Goal: Task Accomplishment & Management: Complete application form

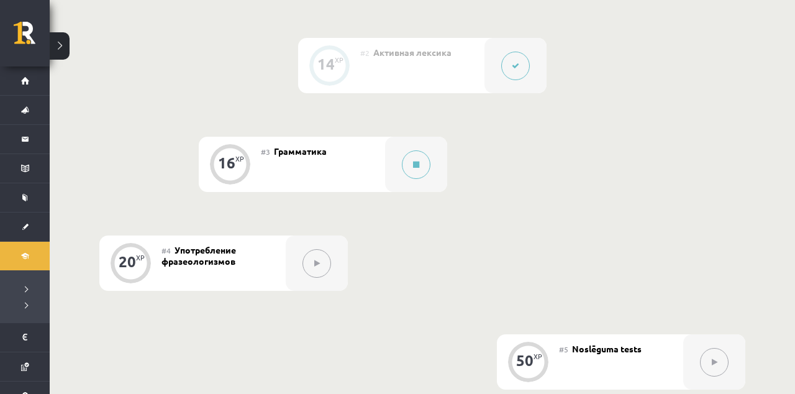
scroll to position [468, 0]
click at [432, 181] on div at bounding box center [416, 164] width 62 height 55
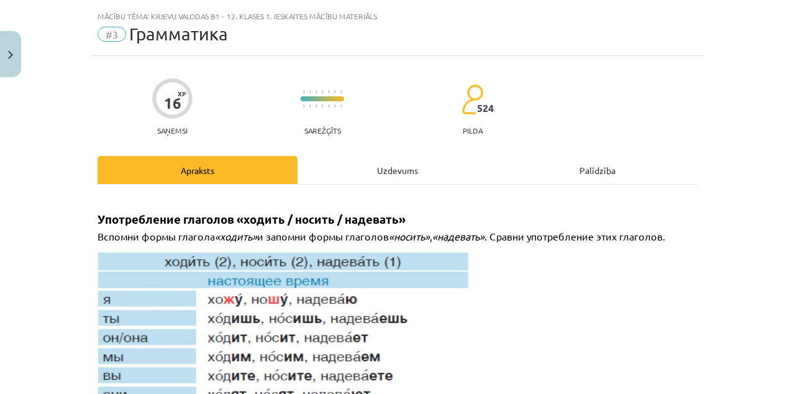
scroll to position [0, 0]
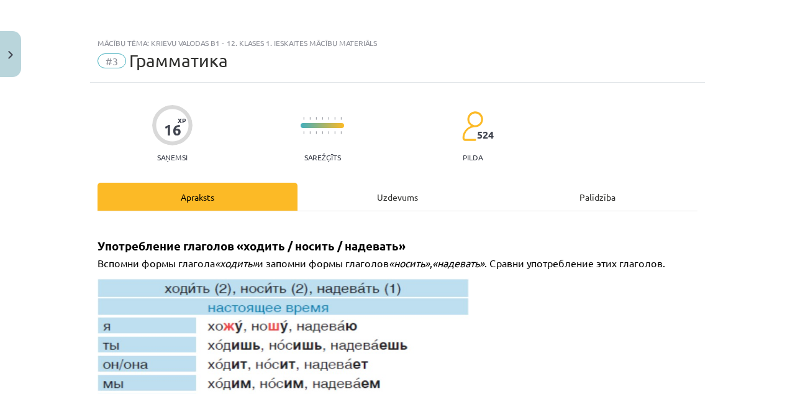
click at [452, 188] on div "Uzdevums" at bounding box center [398, 197] width 200 height 28
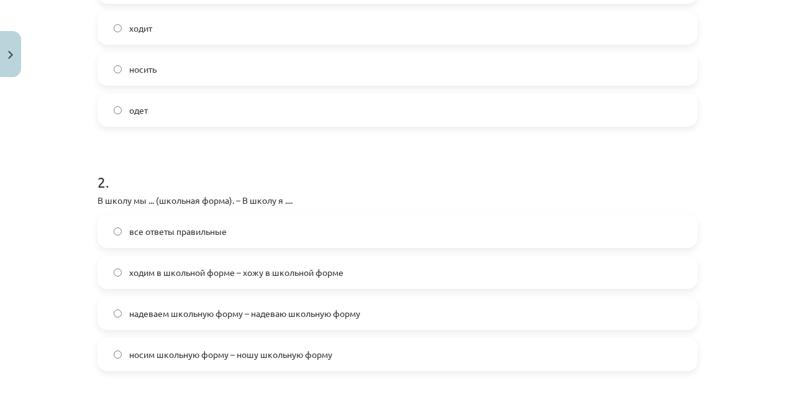
scroll to position [341, 0]
click at [111, 240] on label "все ответы правильные" at bounding box center [398, 229] width 598 height 31
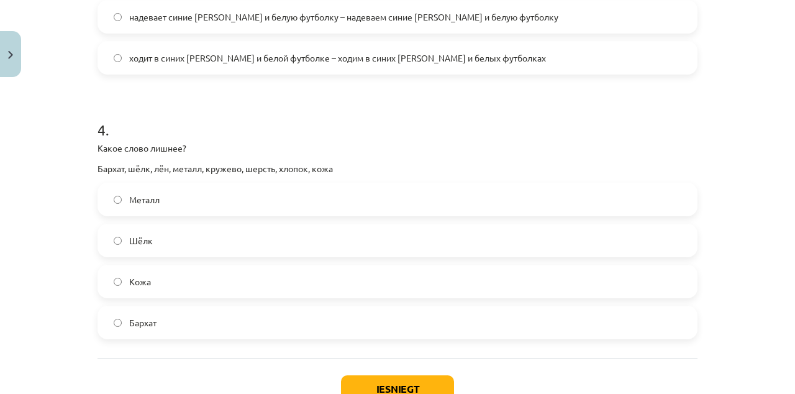
scroll to position [911, 0]
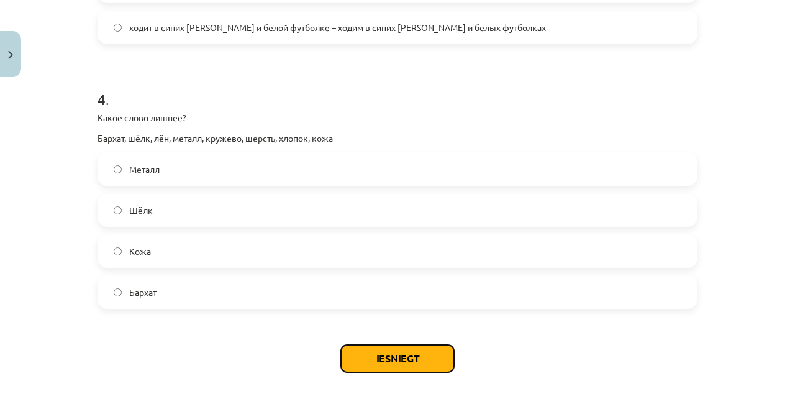
click at [401, 357] on button "Iesniegt" at bounding box center [397, 358] width 113 height 27
click at [401, 359] on button "Iesniegt" at bounding box center [397, 358] width 113 height 27
click at [404, 362] on button "Iesniegt" at bounding box center [397, 358] width 113 height 27
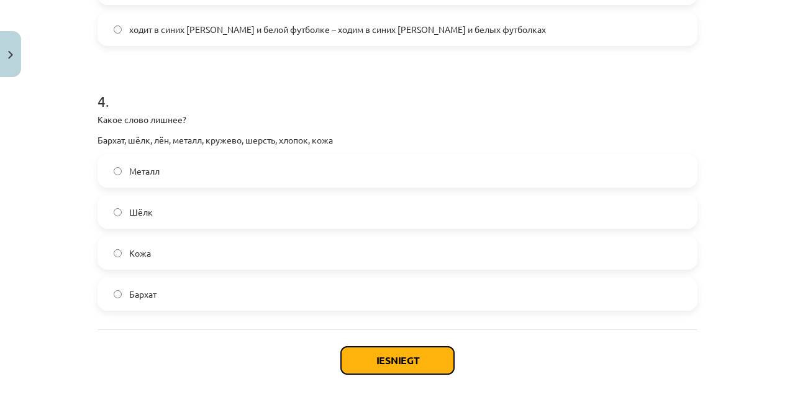
click at [419, 355] on button "Iesniegt" at bounding box center [397, 360] width 113 height 27
click at [417, 359] on button "Iesniegt" at bounding box center [397, 360] width 113 height 27
click at [427, 362] on button "Iesniegt" at bounding box center [397, 360] width 113 height 27
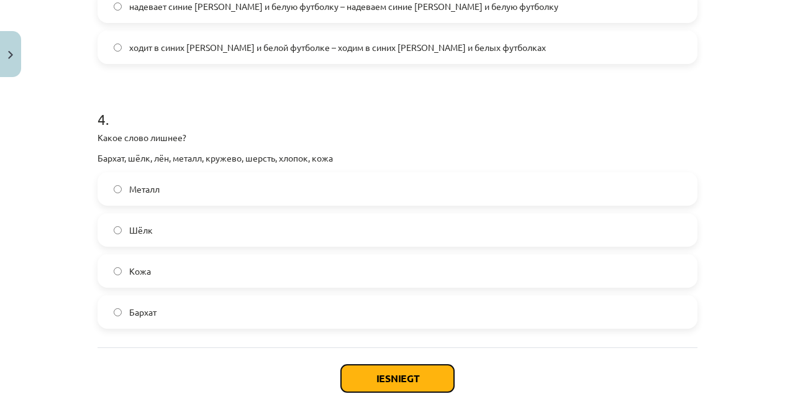
scroll to position [911, 0]
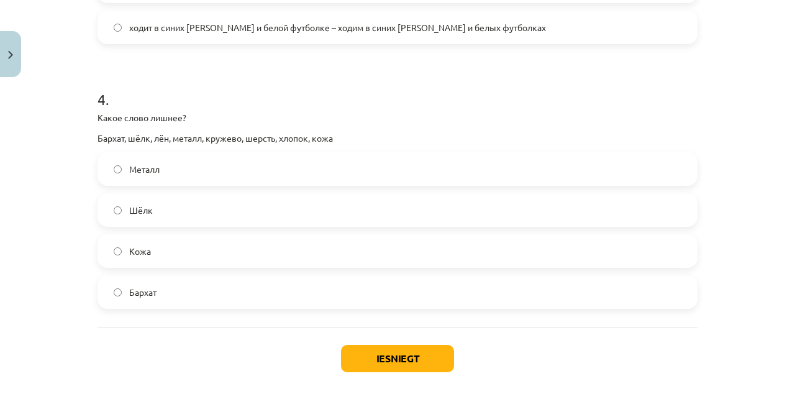
click at [691, 341] on div "Iesniegt Aizvērt" at bounding box center [398, 370] width 600 height 87
click at [413, 362] on button "Iesniegt" at bounding box center [397, 358] width 113 height 27
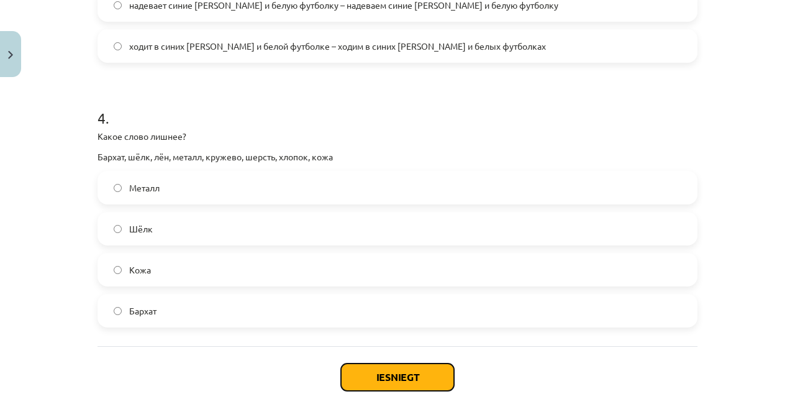
scroll to position [893, 0]
click at [417, 380] on button "Iesniegt" at bounding box center [397, 376] width 113 height 27
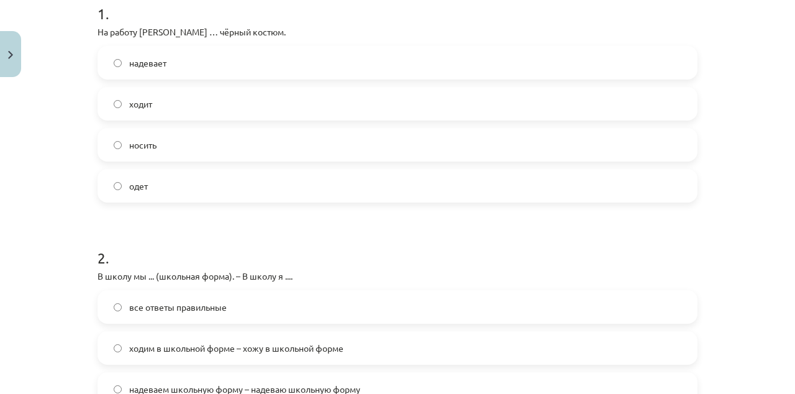
scroll to position [0, 0]
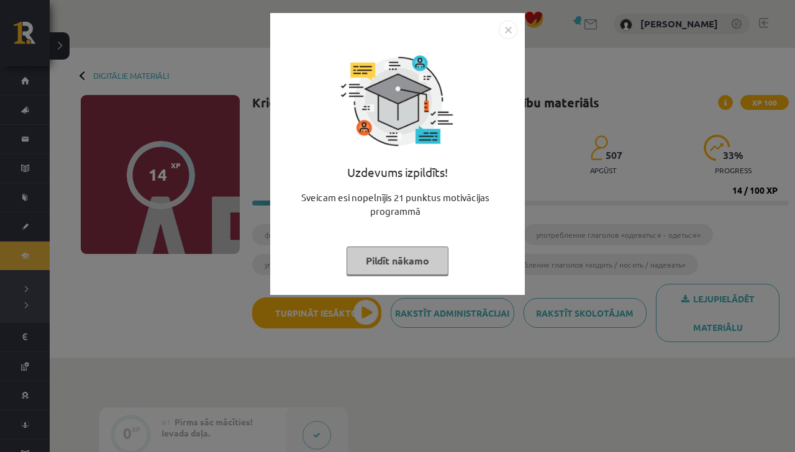
click at [517, 35] on img "Close" at bounding box center [508, 30] width 19 height 19
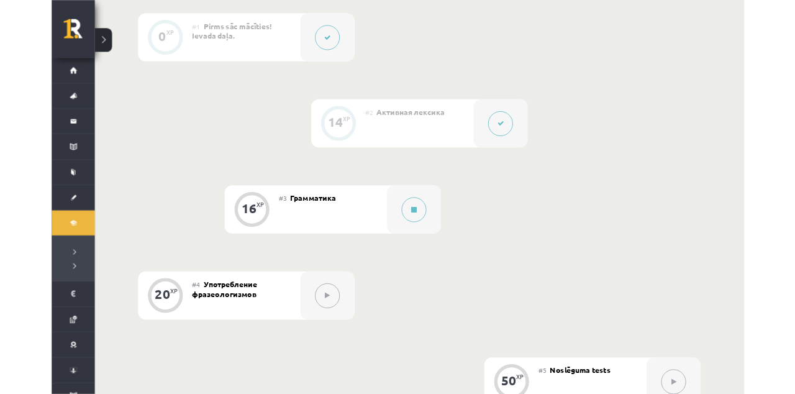
scroll to position [375, 0]
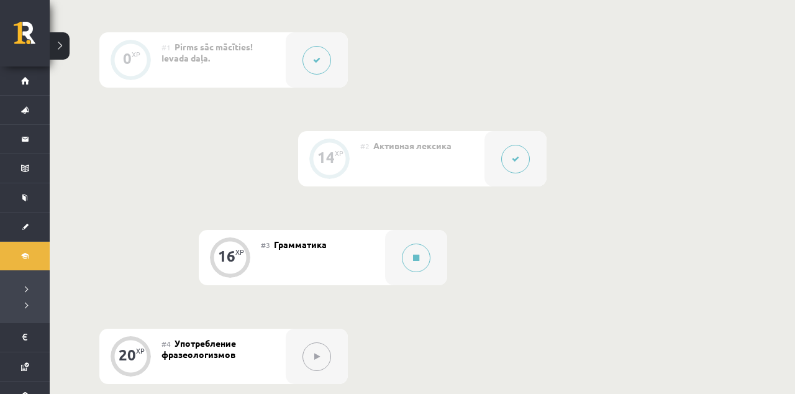
click at [419, 246] on button at bounding box center [416, 258] width 29 height 29
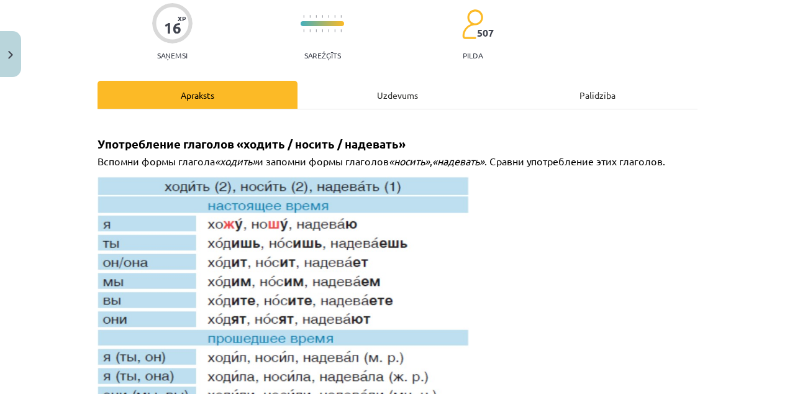
click at [405, 84] on div "Uzdevums" at bounding box center [398, 95] width 200 height 28
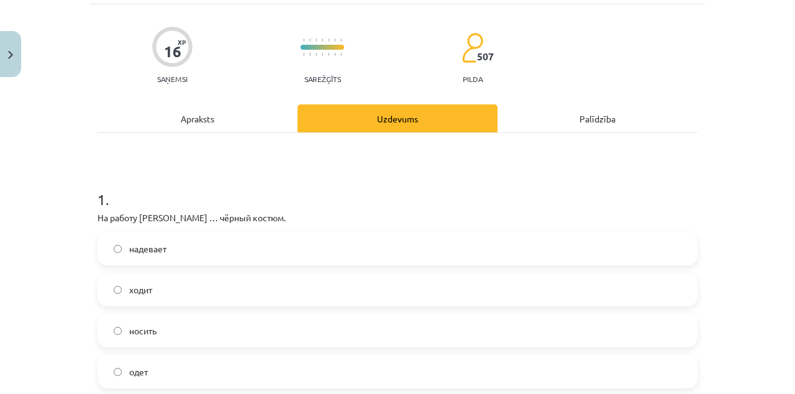
scroll to position [31, 0]
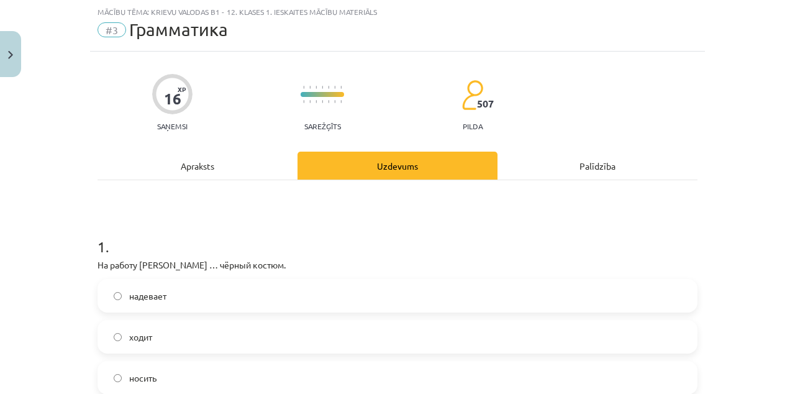
click at [617, 291] on label "надевает" at bounding box center [398, 295] width 598 height 31
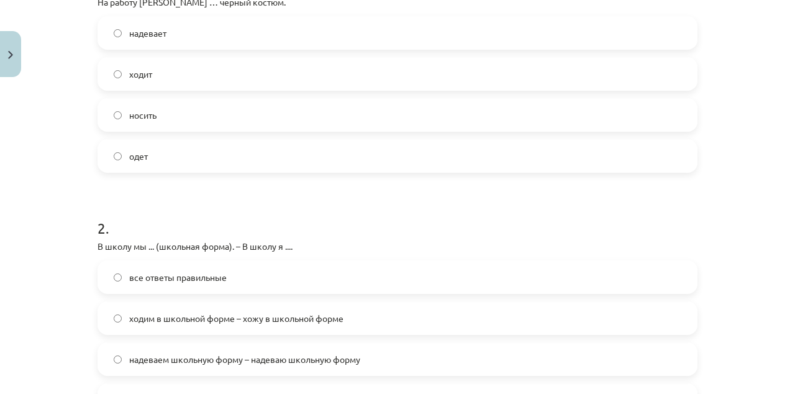
scroll to position [294, 0]
click at [632, 288] on label "все ответы правильные" at bounding box center [398, 276] width 598 height 31
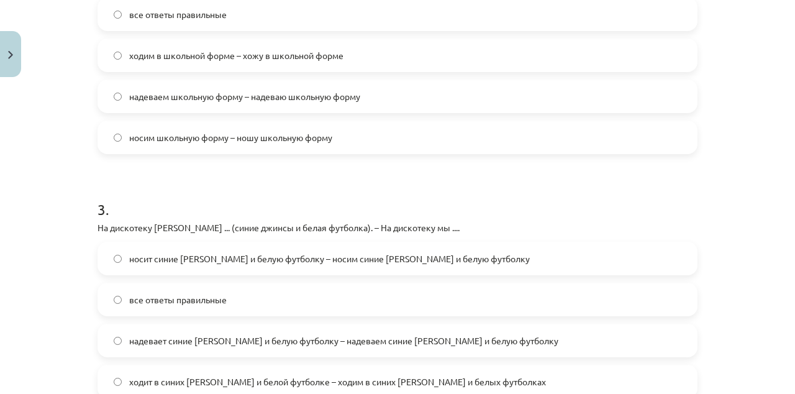
scroll to position [557, 0]
click at [643, 263] on label "носит синие джинсы и белую футболку – носим синие джинсы и белую футболку" at bounding box center [398, 257] width 598 height 31
click at [631, 304] on label "все ответы правильные" at bounding box center [398, 298] width 598 height 31
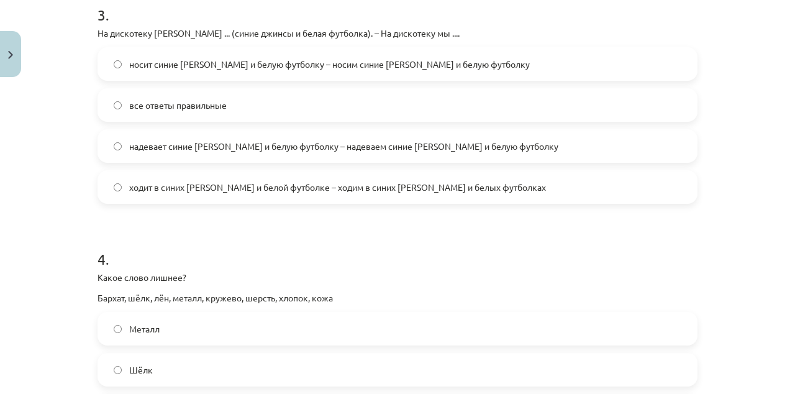
scroll to position [767, 0]
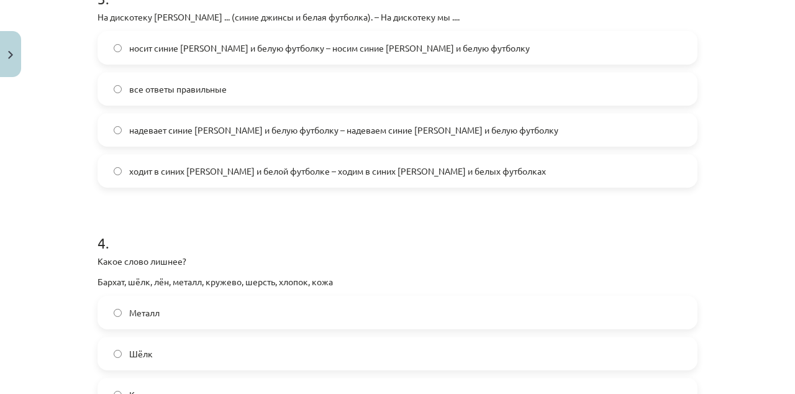
click at [625, 324] on label "Металл" at bounding box center [398, 312] width 598 height 31
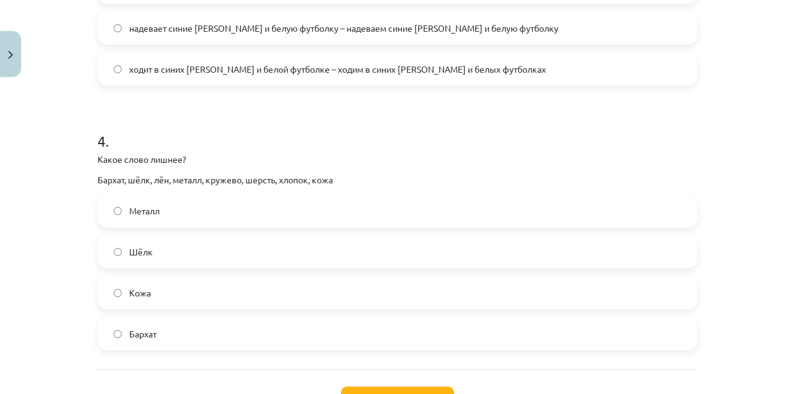
scroll to position [911, 0]
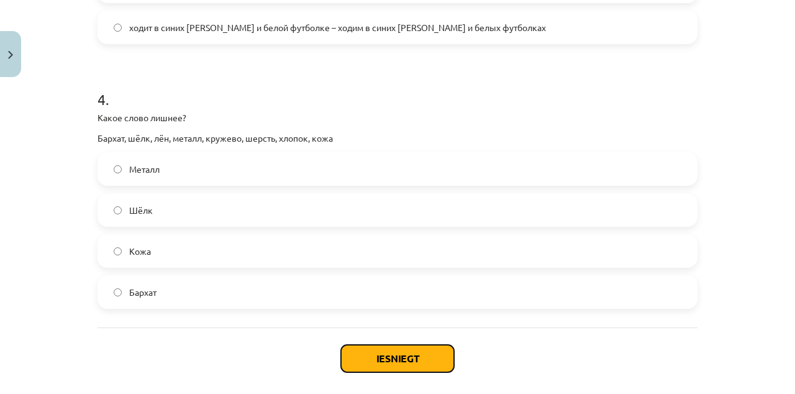
click at [400, 354] on button "Iesniegt" at bounding box center [397, 358] width 113 height 27
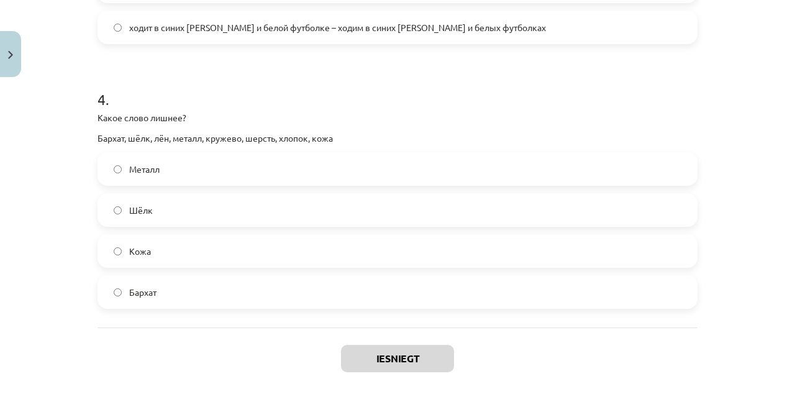
click at [599, 373] on div "Iesniegt Aizvērt" at bounding box center [398, 370] width 600 height 87
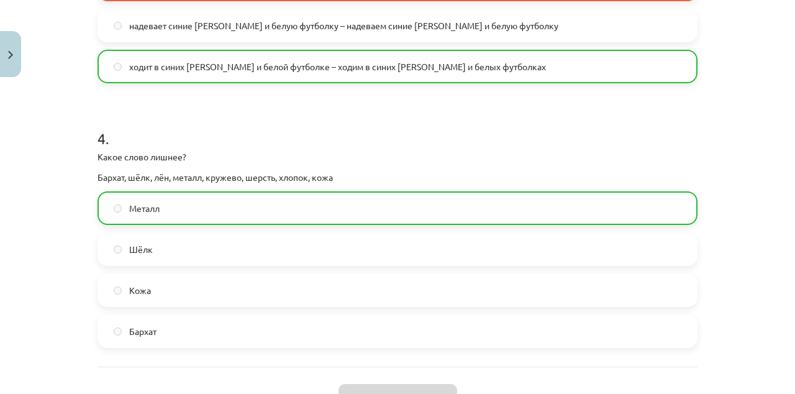
scroll to position [949, 0]
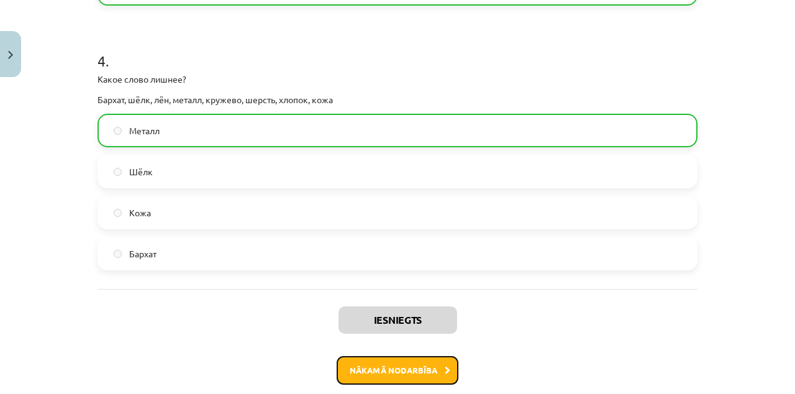
click at [419, 373] on button "Nākamā nodarbība" at bounding box center [398, 370] width 122 height 29
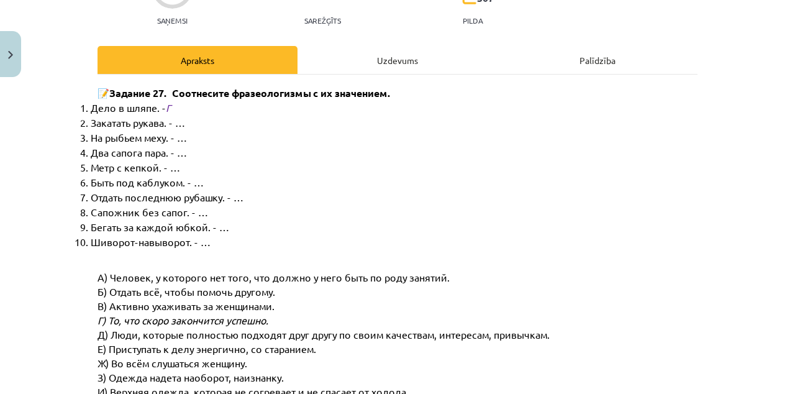
scroll to position [0, 0]
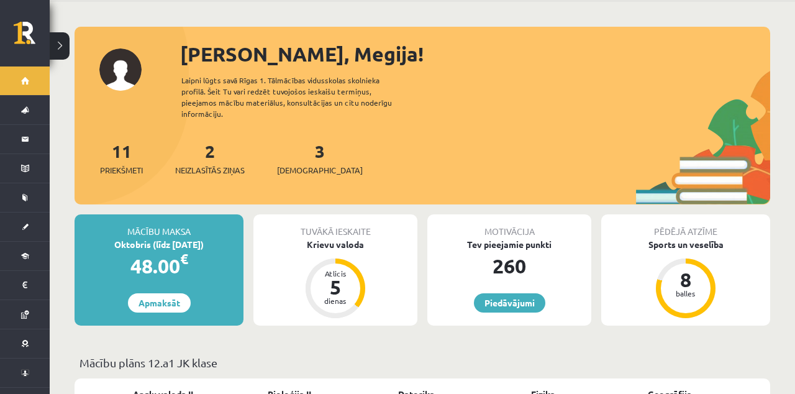
scroll to position [45, 0]
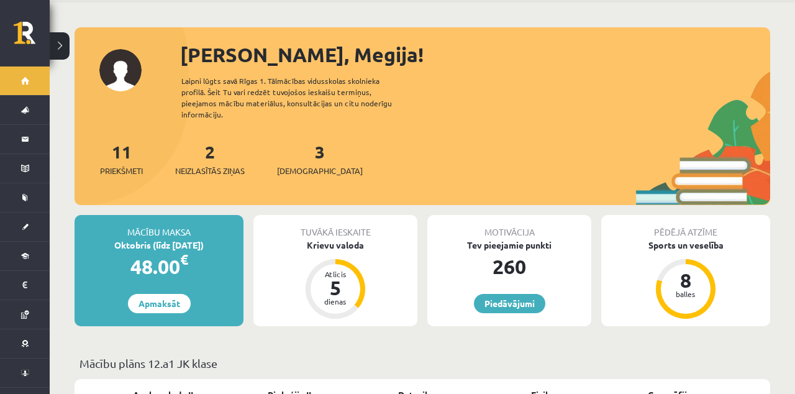
click at [29, 260] on link "Digitālie materiāli" at bounding box center [25, 256] width 50 height 29
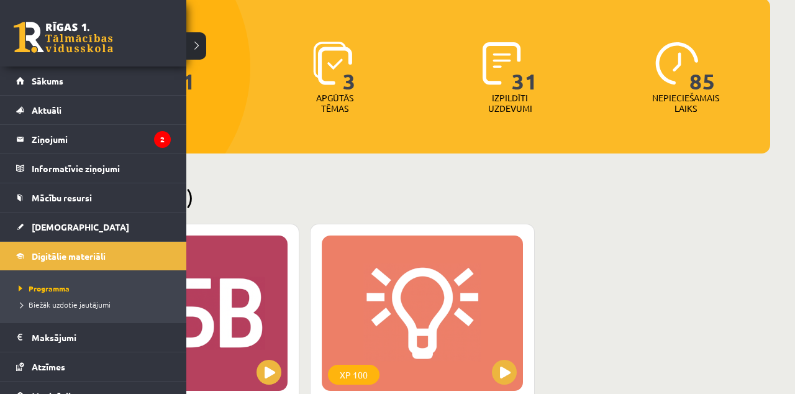
click at [252, 322] on div "XP 100" at bounding box center [186, 312] width 201 height 155
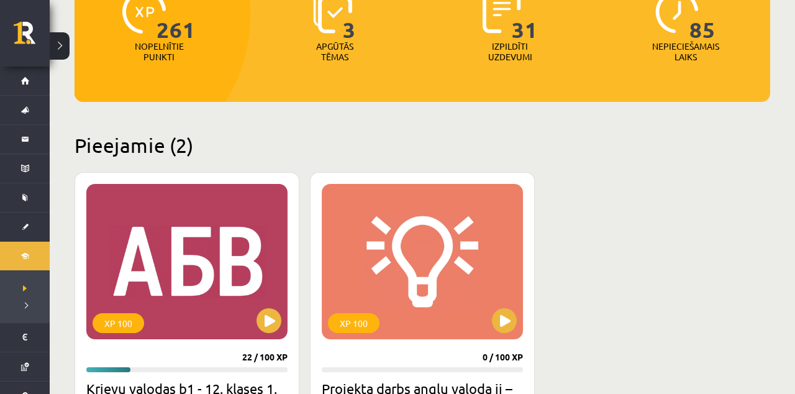
scroll to position [189, 0]
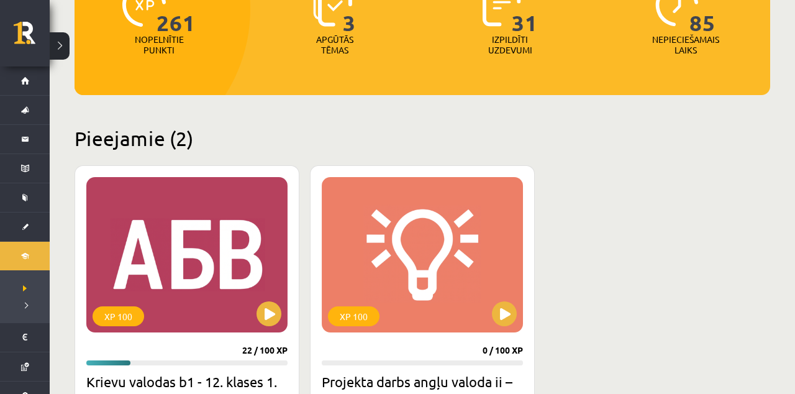
click at [198, 278] on div "XP 100" at bounding box center [186, 254] width 201 height 155
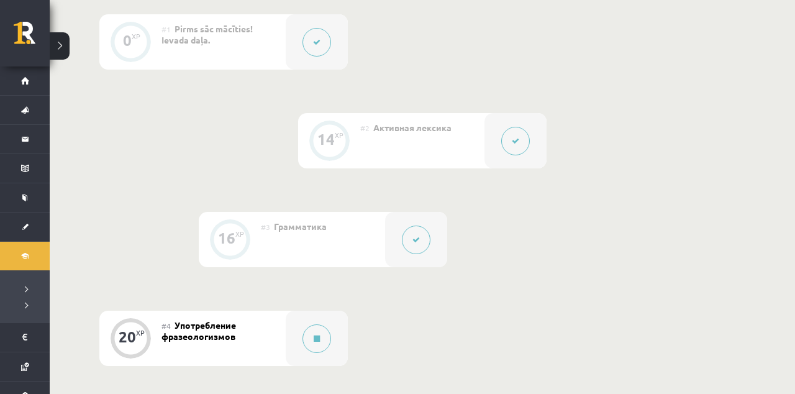
scroll to position [395, 0]
click at [321, 337] on button at bounding box center [317, 336] width 29 height 29
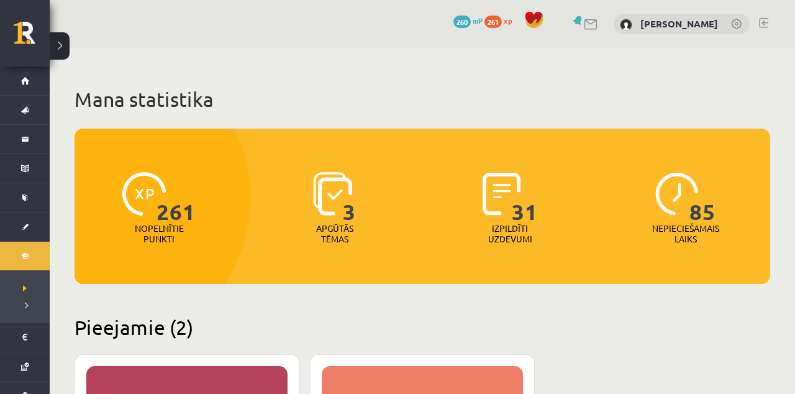
scroll to position [189, 0]
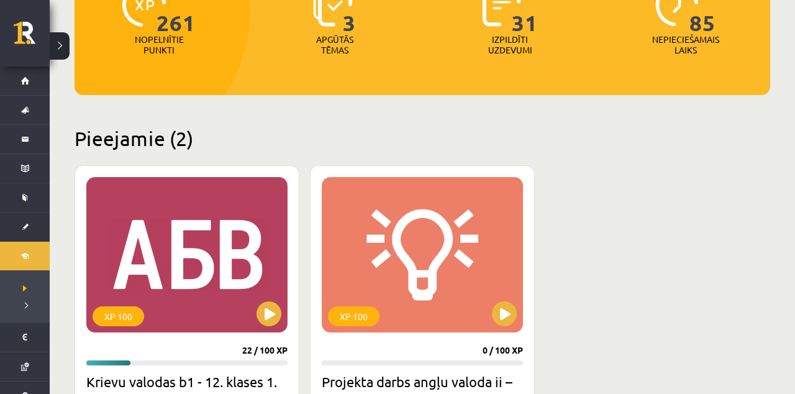
click at [238, 293] on div "XP 100" at bounding box center [186, 254] width 201 height 155
click at [188, 271] on div "XP 100" at bounding box center [186, 254] width 201 height 155
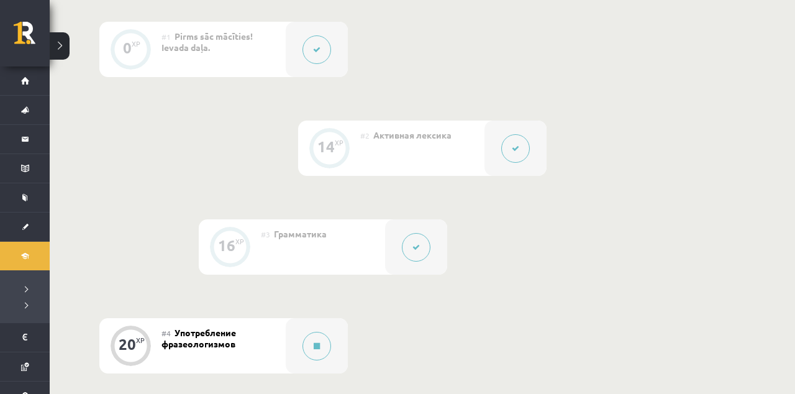
scroll to position [386, 0]
click at [308, 350] on button at bounding box center [317, 345] width 29 height 29
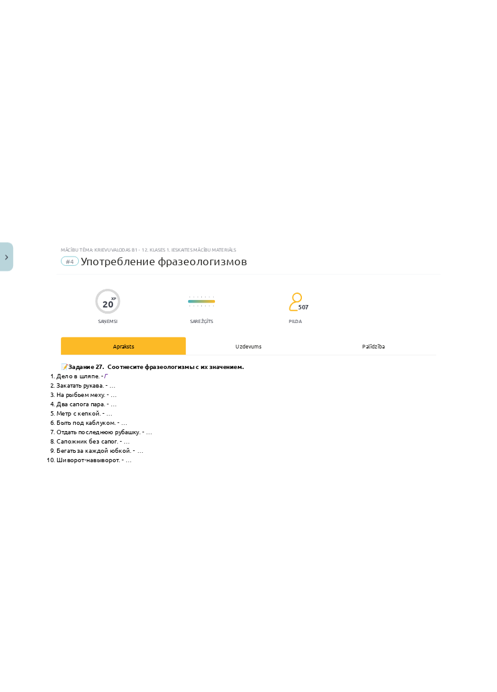
scroll to position [334, 0]
